Goal: Check status: Check status

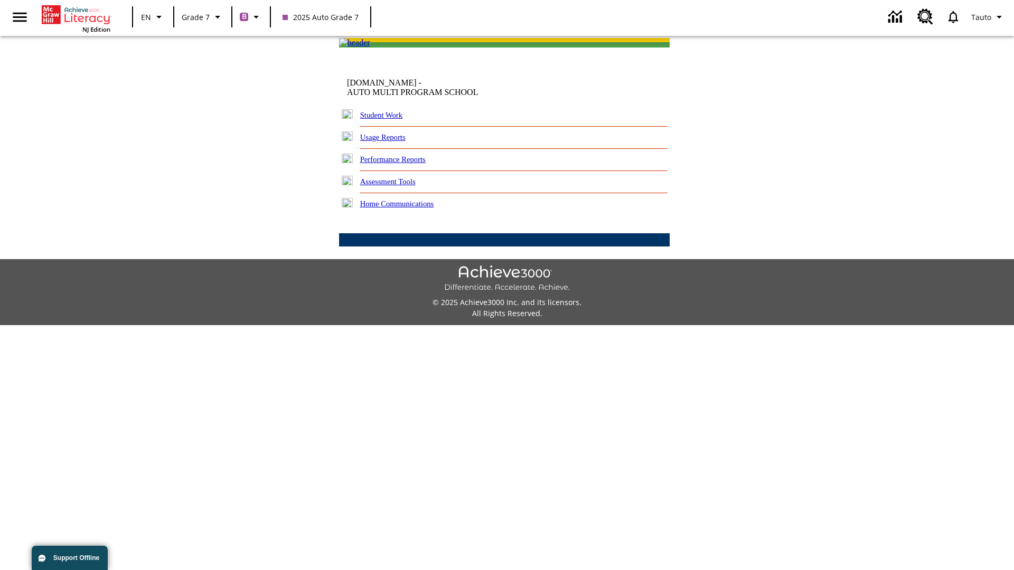
click at [388, 119] on link "Student Work" at bounding box center [381, 115] width 42 height 8
select select "/options/reports/?report_id=24&atype=1&section=2"
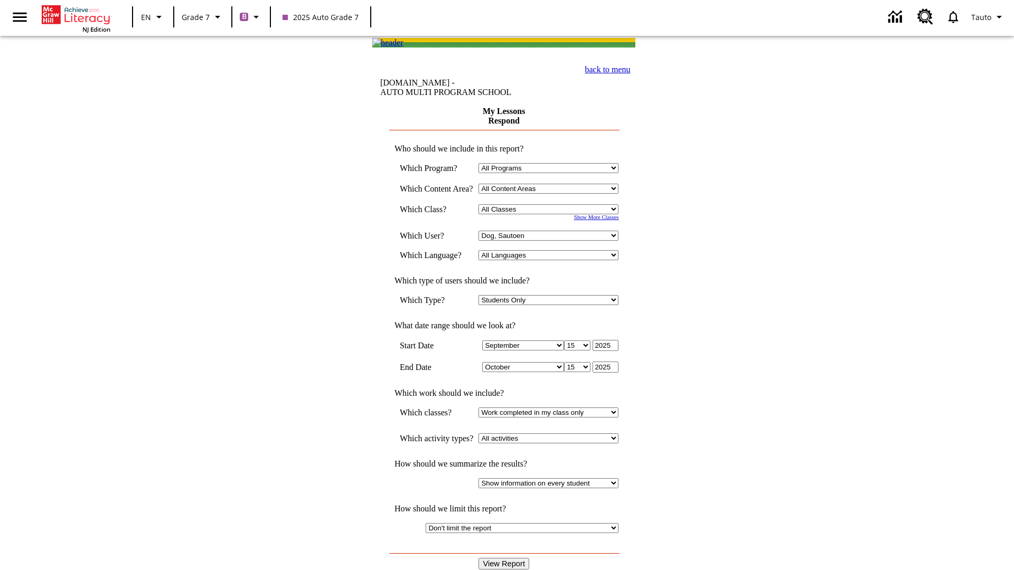
select select "21437138"
select select "4"
type input "2024"
click at [505, 558] on input "View Report" at bounding box center [504, 564] width 51 height 12
